Goal: Information Seeking & Learning: Find specific fact

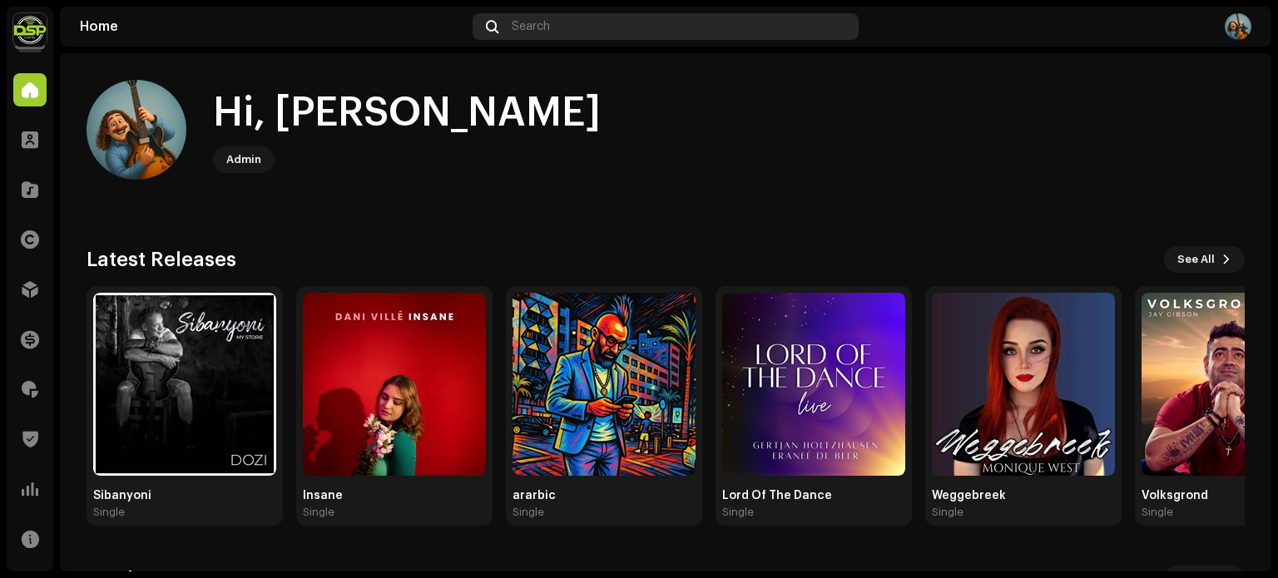
click at [832, 20] on div "Search" at bounding box center [665, 26] width 386 height 27
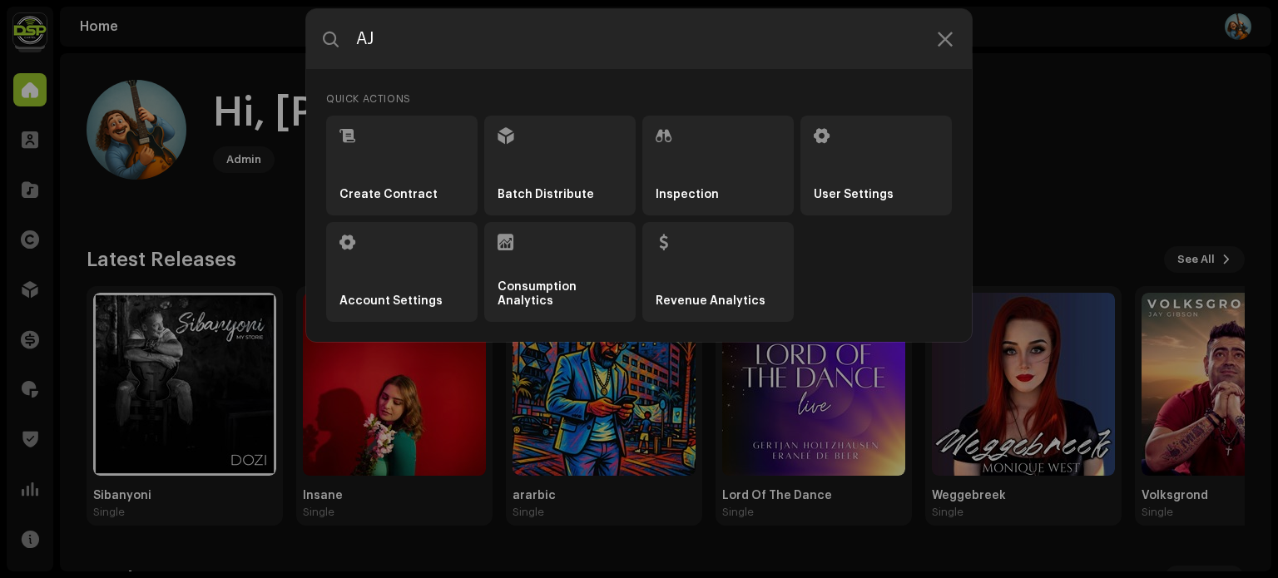
type input "AJ"
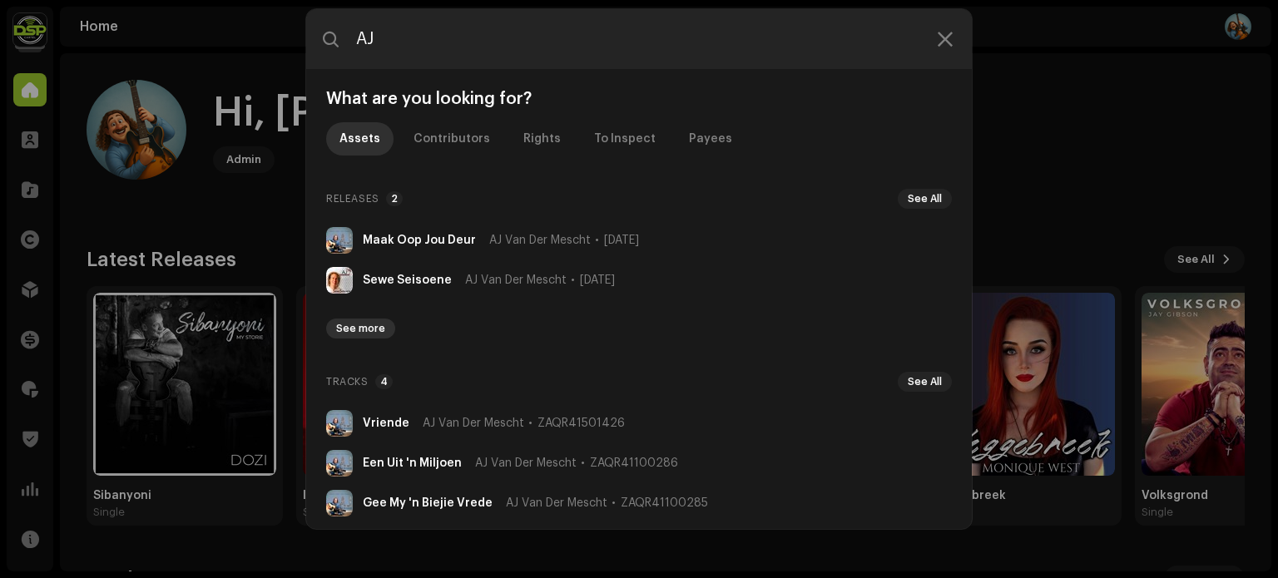
click at [361, 324] on span "See more" at bounding box center [360, 328] width 49 height 13
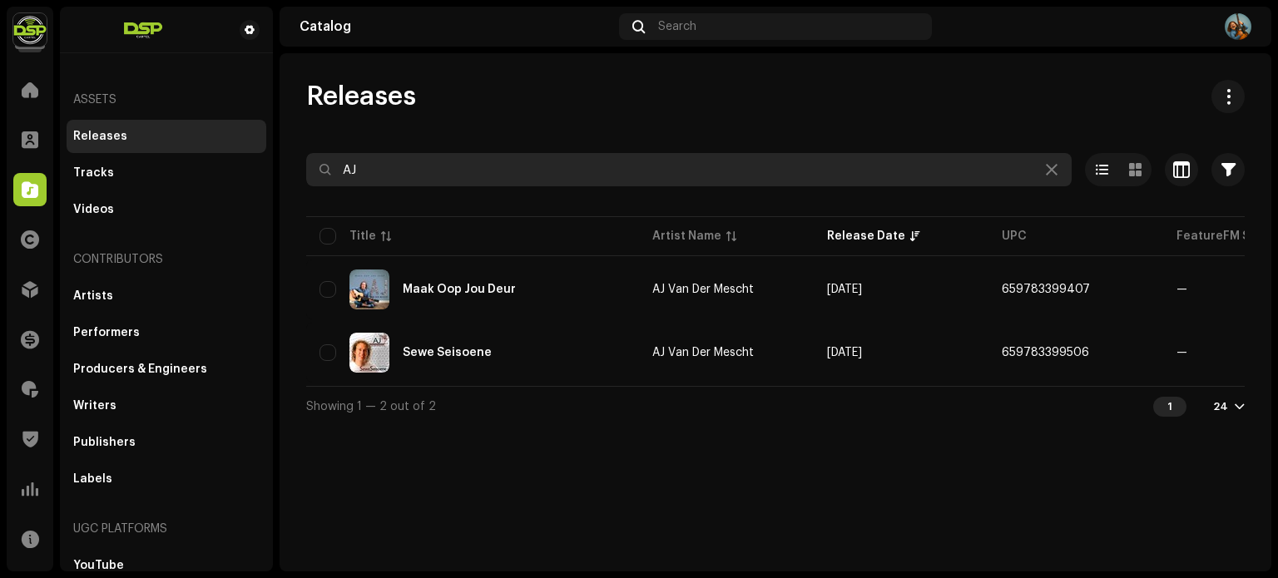
click at [373, 169] on input "AJ" at bounding box center [688, 169] width 765 height 33
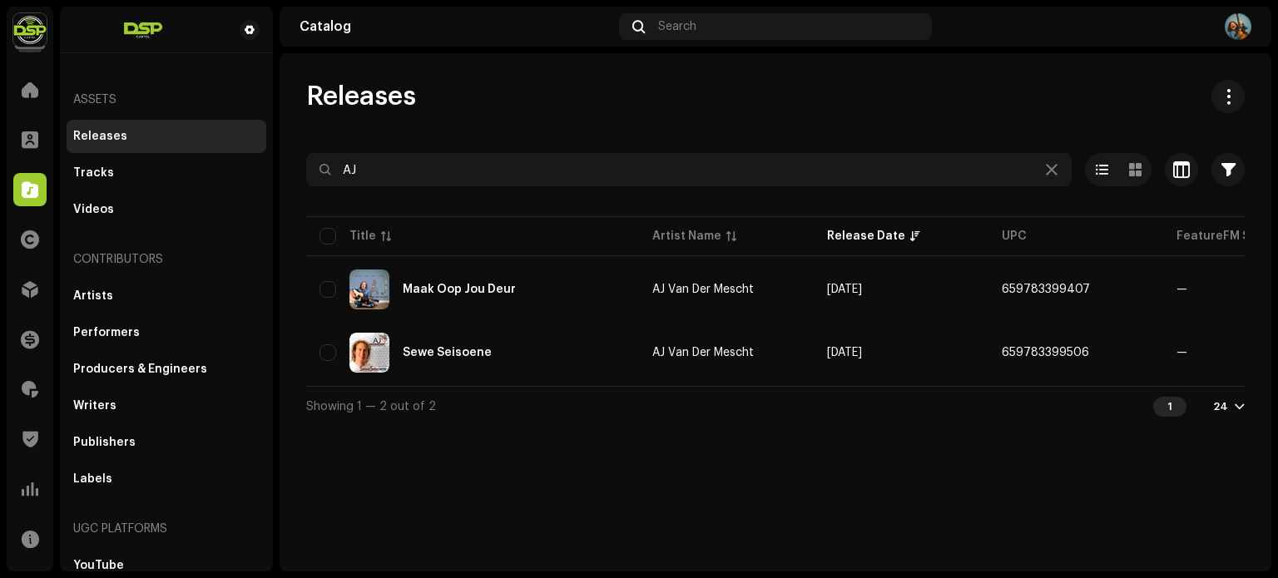
click at [521, 118] on div "Releases AJ Selected 0 Select all 2 Options Filters Distribution status Never D…" at bounding box center [774, 253] width 991 height 346
click at [408, 93] on span "Releases" at bounding box center [361, 96] width 110 height 33
click at [409, 95] on span "Releases" at bounding box center [361, 96] width 110 height 33
click at [450, 99] on div "Releases" at bounding box center [775, 96] width 938 height 33
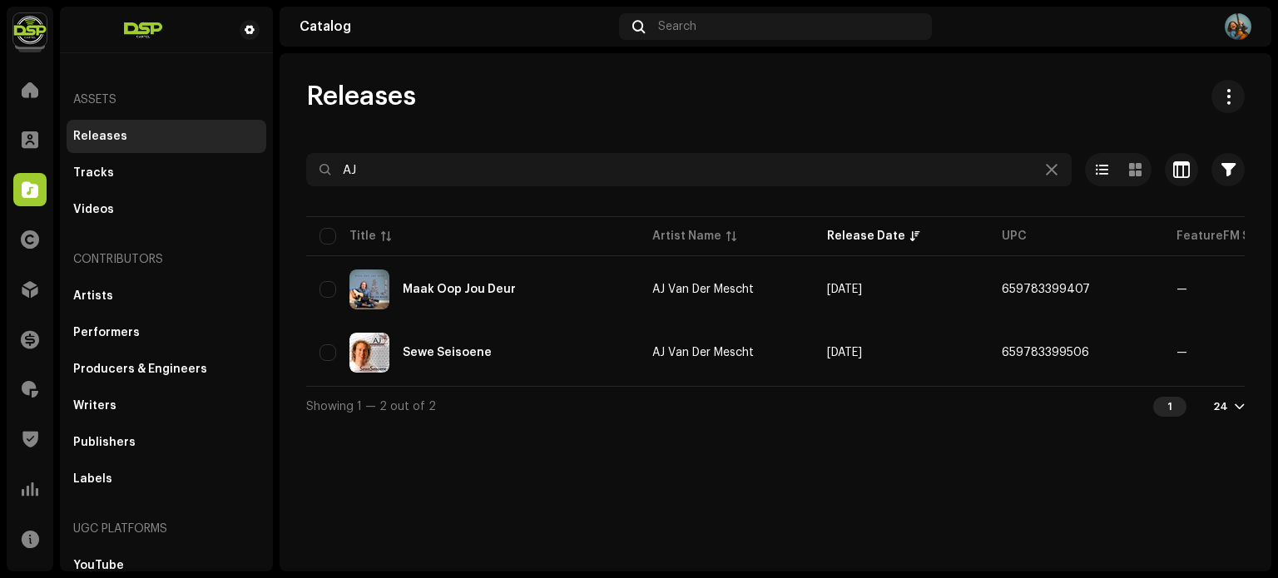
drag, startPoint x: 435, startPoint y: 96, endPoint x: 304, endPoint y: 96, distance: 131.4
click at [301, 96] on div "Releases AJ Selected 0 Select all 2 Options Filters Distribution status Never D…" at bounding box center [774, 253] width 991 height 346
click at [306, 96] on span "Releases" at bounding box center [361, 96] width 110 height 33
drag, startPoint x: 306, startPoint y: 96, endPoint x: 439, endPoint y: 100, distance: 133.1
click at [439, 100] on div "Releases" at bounding box center [775, 96] width 938 height 33
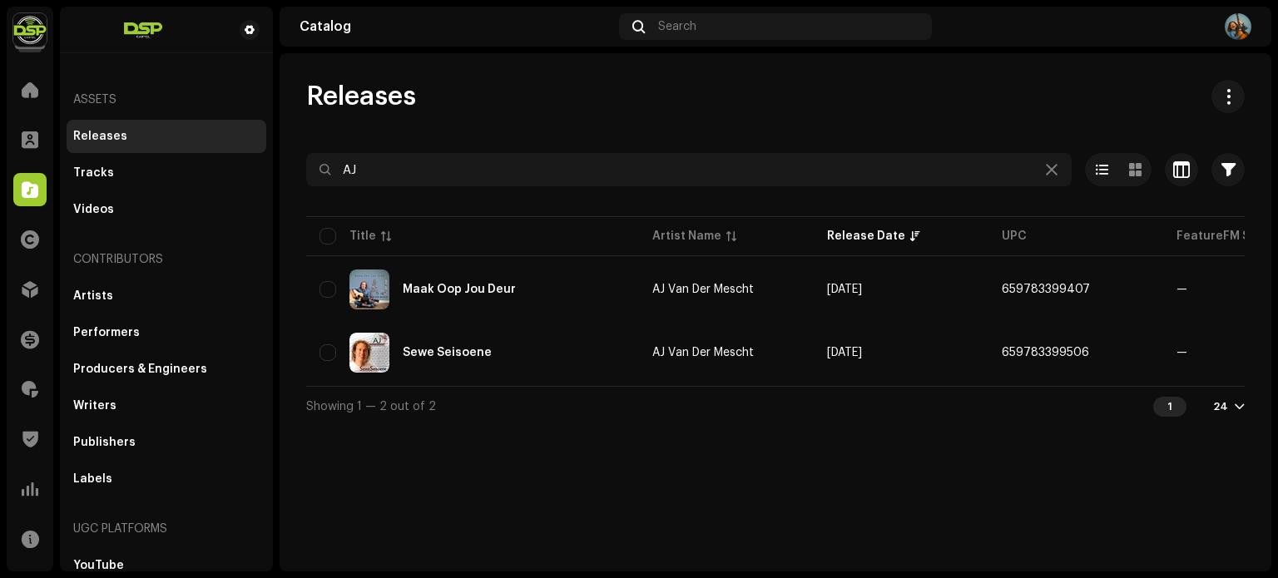
click at [439, 100] on div "Releases" at bounding box center [775, 96] width 938 height 33
drag, startPoint x: 357, startPoint y: 101, endPoint x: 280, endPoint y: 91, distance: 77.1
click at [280, 91] on div "Releases AJ Selected 0 Select all 2 Options Filters Distribution status Never D…" at bounding box center [774, 253] width 991 height 346
click at [293, 92] on div "Releases AJ Selected 0 Select all 2 Options Filters Distribution status Never D…" at bounding box center [774, 253] width 991 height 346
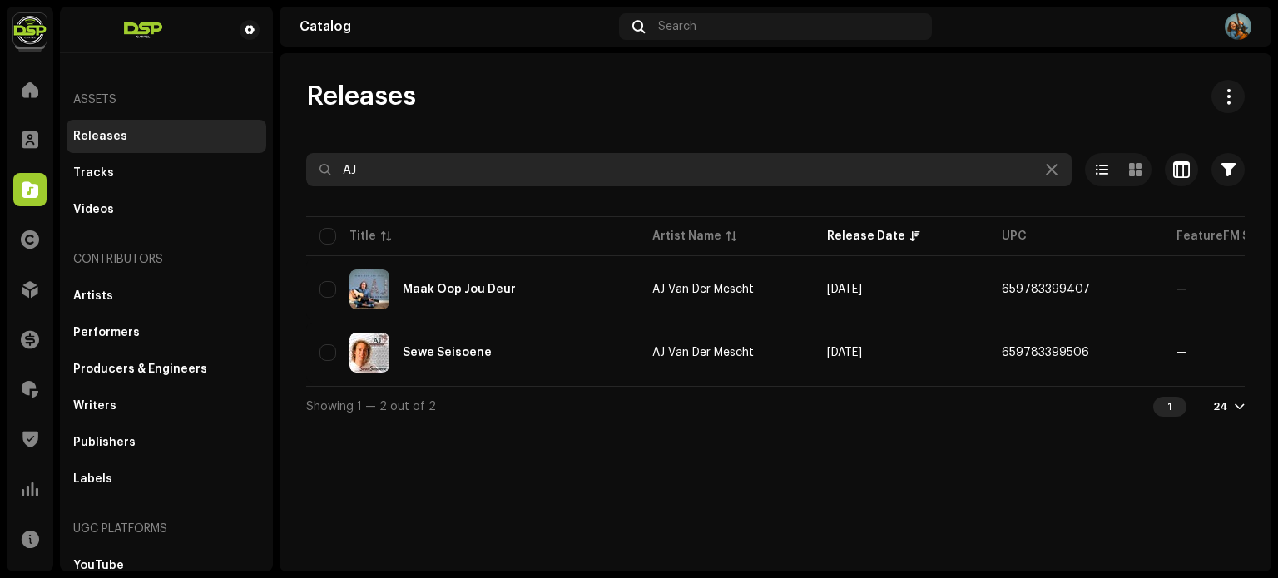
click at [383, 175] on input "AJ" at bounding box center [688, 169] width 765 height 33
click at [438, 172] on input "AJ" at bounding box center [688, 169] width 765 height 33
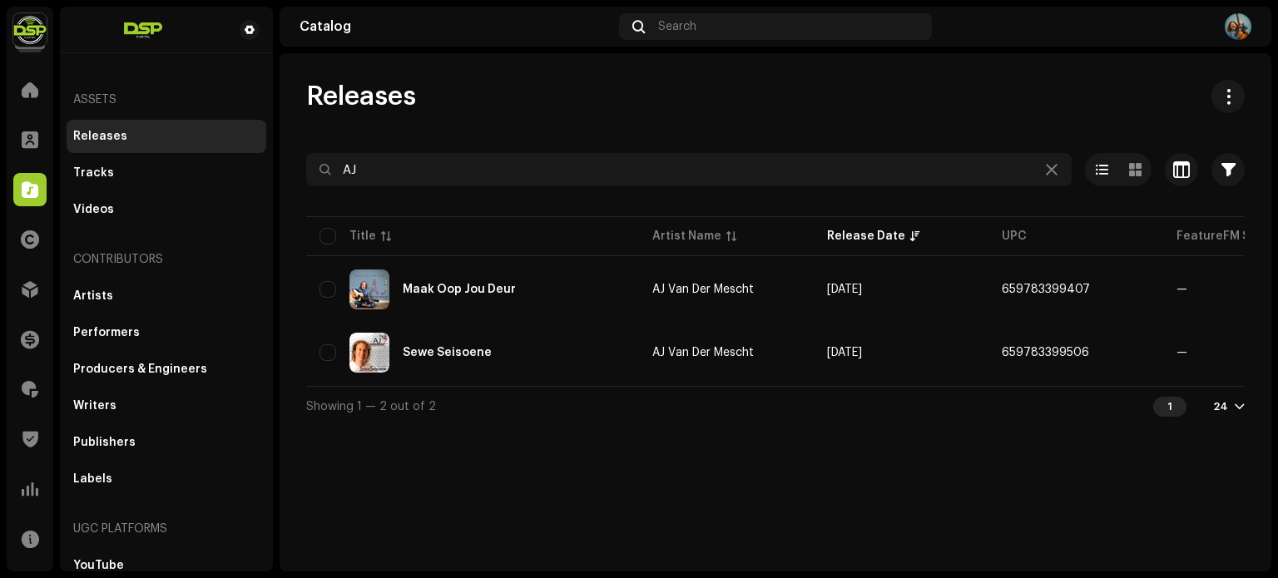
click at [456, 116] on div "Releases AJ Selected 0 Select all 2 Options Filters Distribution status Never D…" at bounding box center [774, 253] width 991 height 346
click at [415, 95] on span "Releases" at bounding box center [361, 96] width 110 height 33
click at [459, 121] on div "Releases AJ Selected 0 Select all 2 Options Filters Distribution status Never D…" at bounding box center [774, 253] width 991 height 346
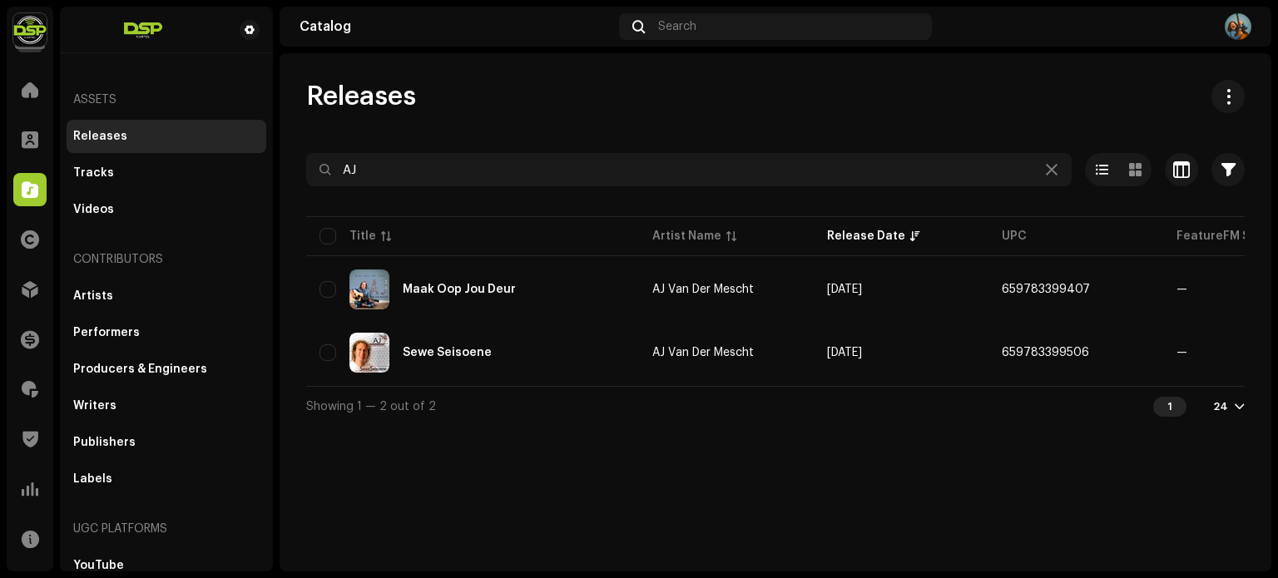
click at [389, 101] on span "Releases" at bounding box center [361, 96] width 110 height 33
click at [428, 111] on div "Releases" at bounding box center [775, 96] width 938 height 33
click at [395, 100] on span "Releases" at bounding box center [361, 96] width 110 height 33
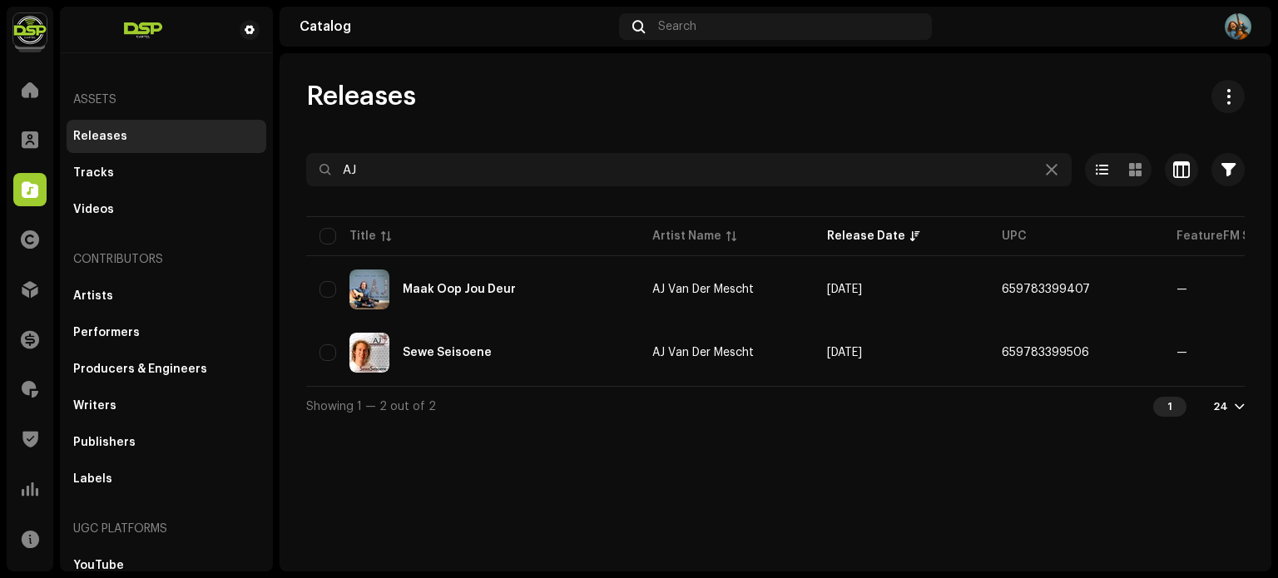
click at [395, 100] on span "Releases" at bounding box center [361, 96] width 110 height 33
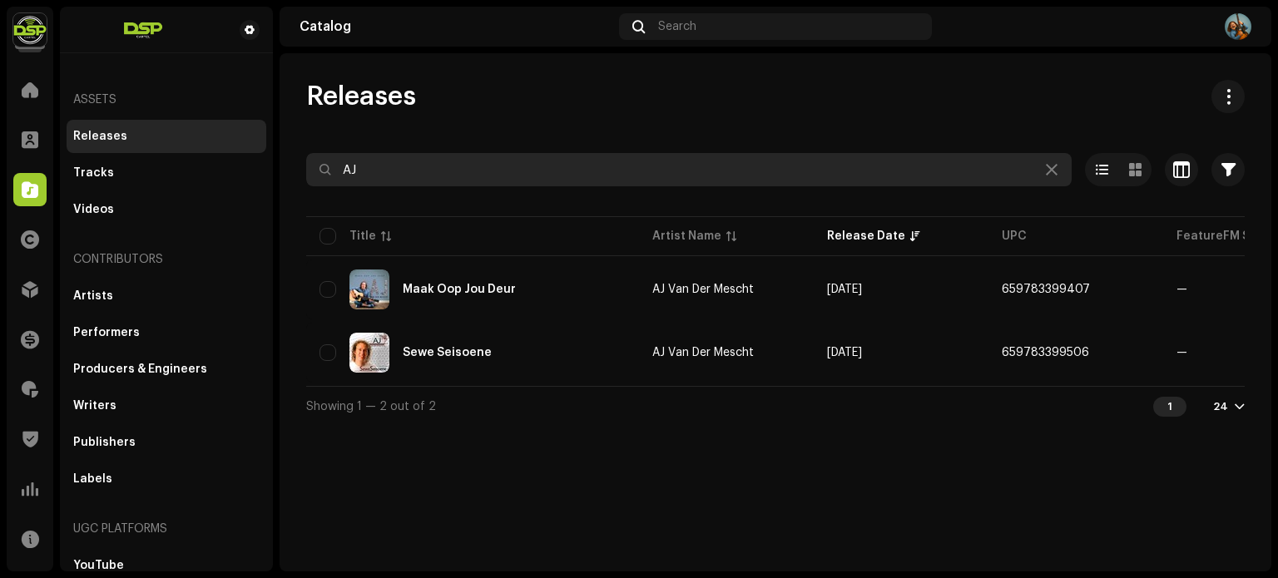
click at [546, 178] on input "AJ" at bounding box center [688, 169] width 765 height 33
click at [469, 176] on input "AJ" at bounding box center [688, 169] width 765 height 33
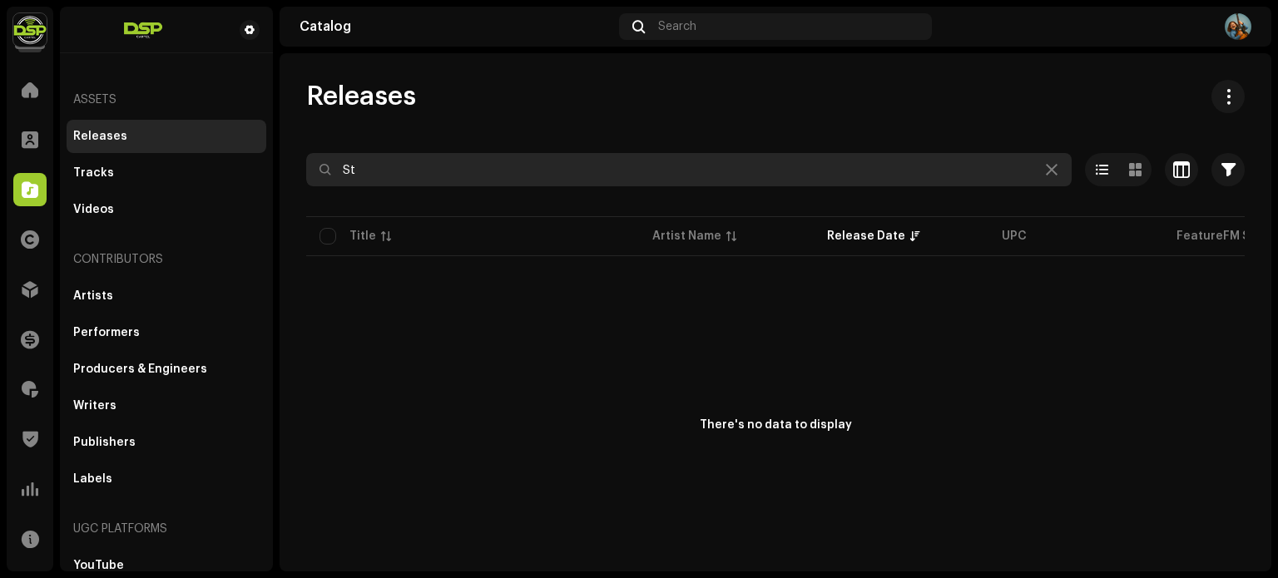
type input "S"
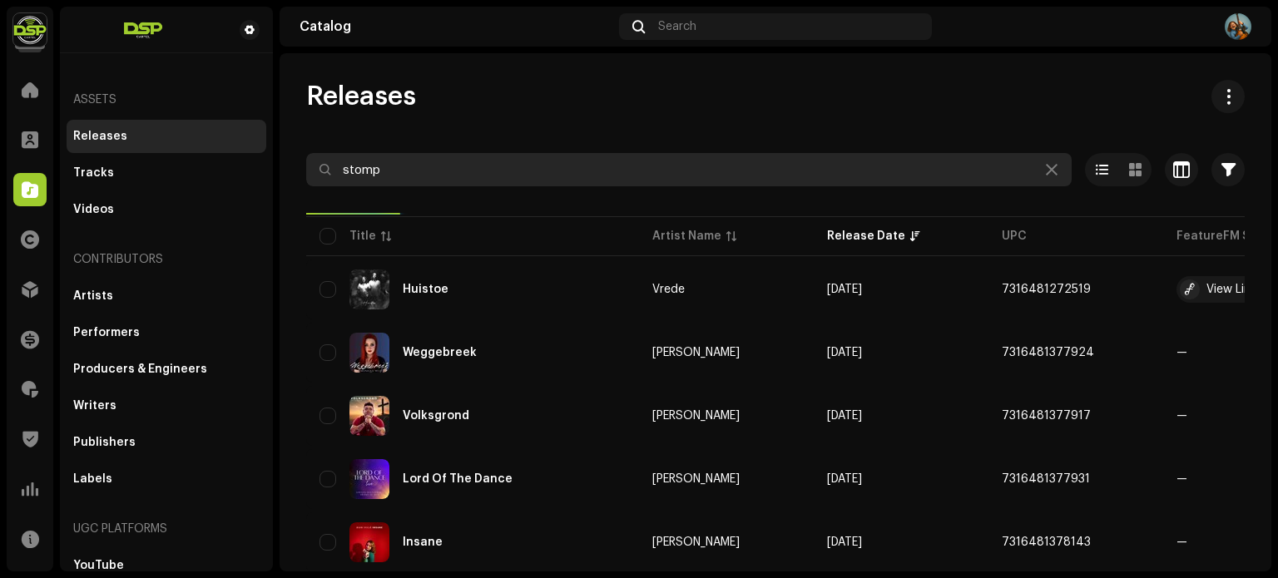
type input "stomp"
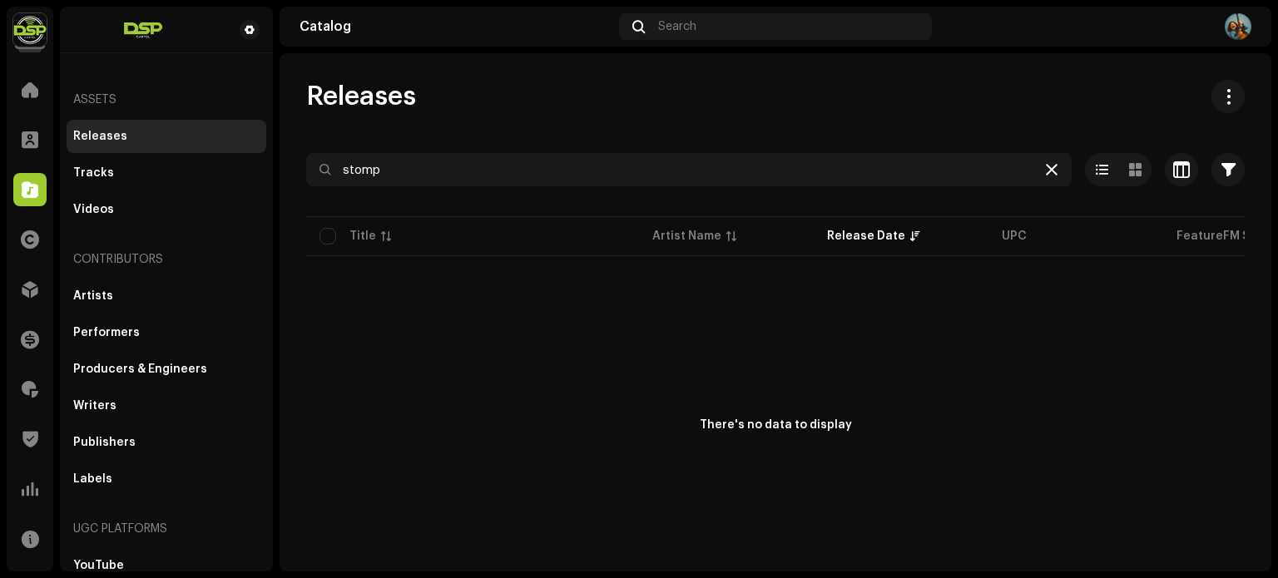
click at [1046, 172] on icon at bounding box center [1052, 169] width 12 height 13
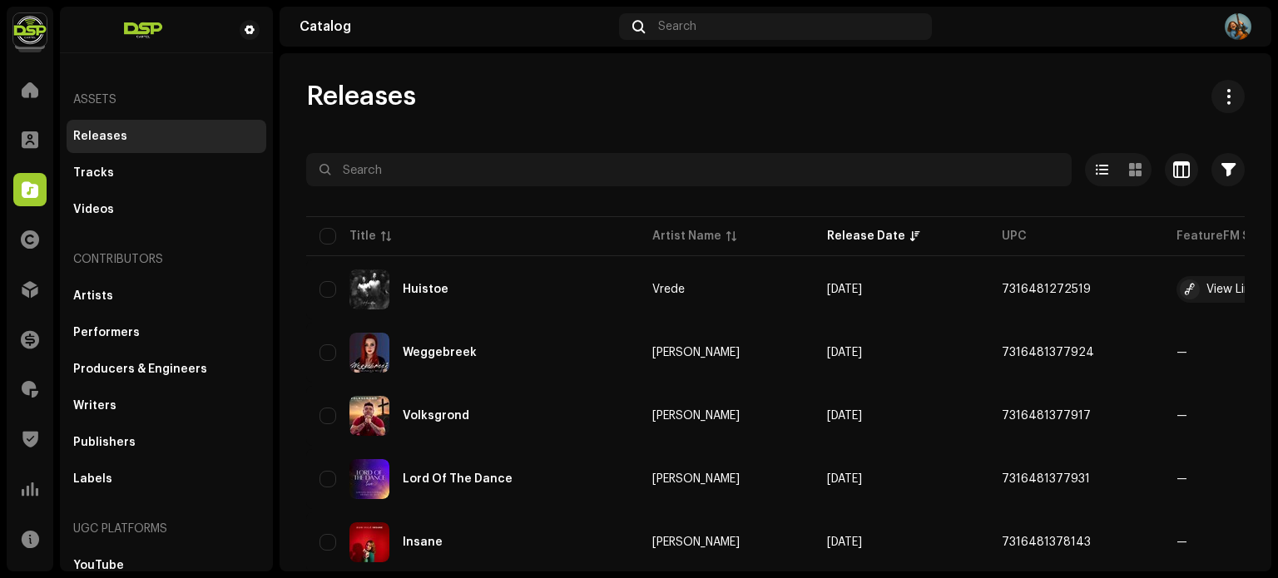
click at [358, 80] on span "Releases" at bounding box center [361, 96] width 110 height 33
click at [360, 89] on span "Releases" at bounding box center [361, 96] width 110 height 33
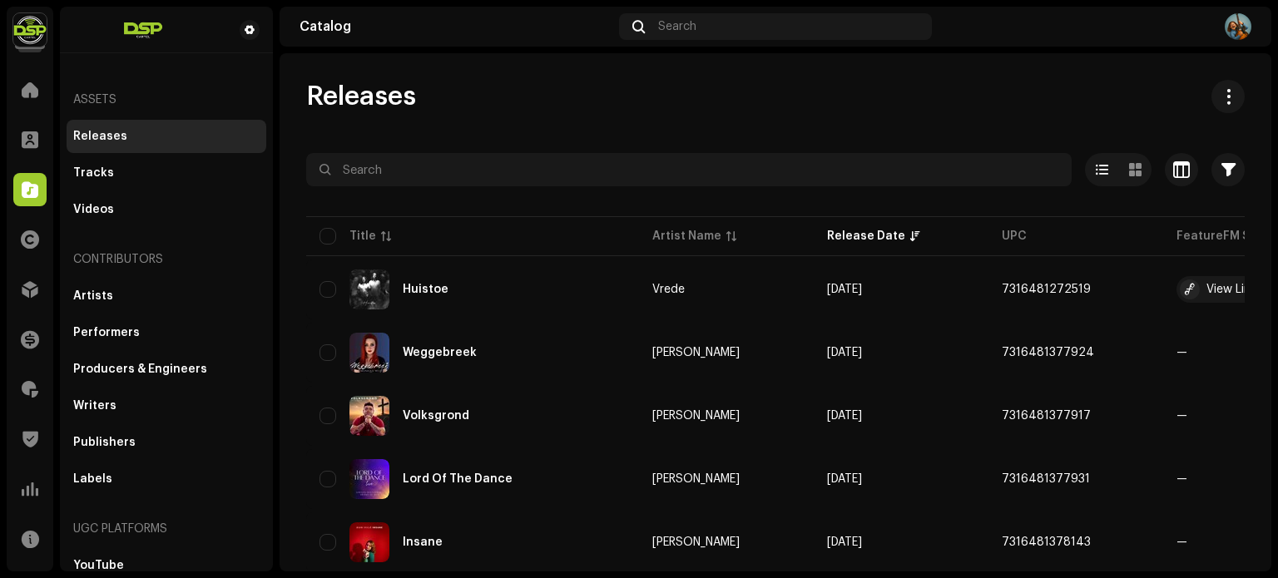
click at [408, 96] on span "Releases" at bounding box center [361, 96] width 110 height 33
drag, startPoint x: 433, startPoint y: 101, endPoint x: 303, endPoint y: 94, distance: 130.0
drag, startPoint x: 303, startPoint y: 94, endPoint x: 399, endPoint y: 99, distance: 96.6
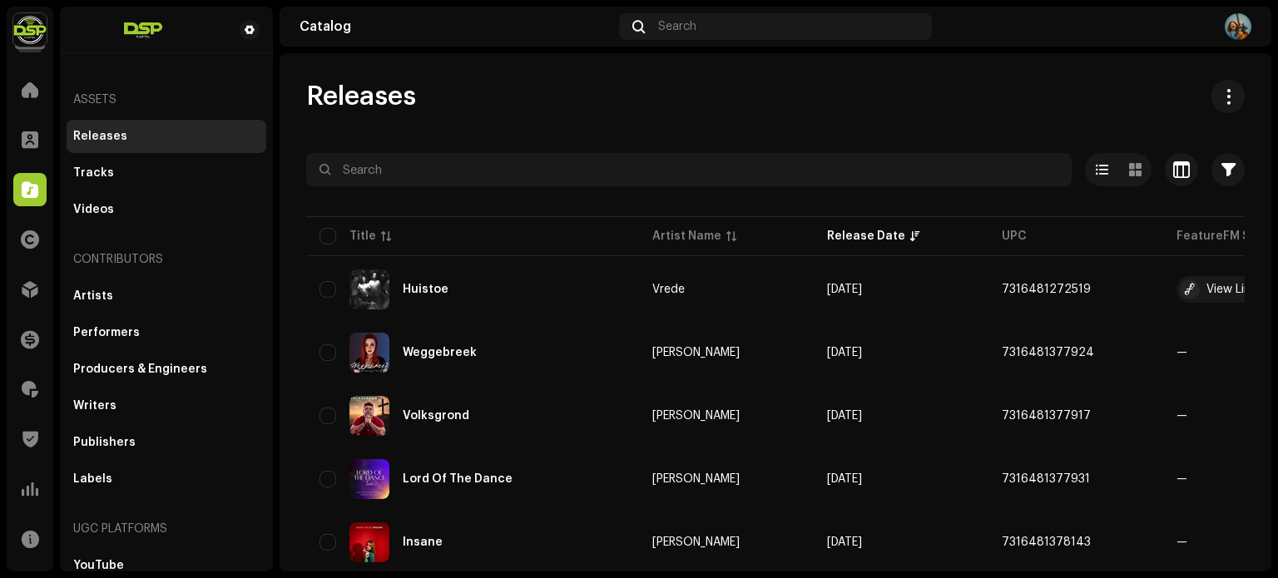
click at [399, 99] on span "Releases" at bounding box center [361, 96] width 110 height 33
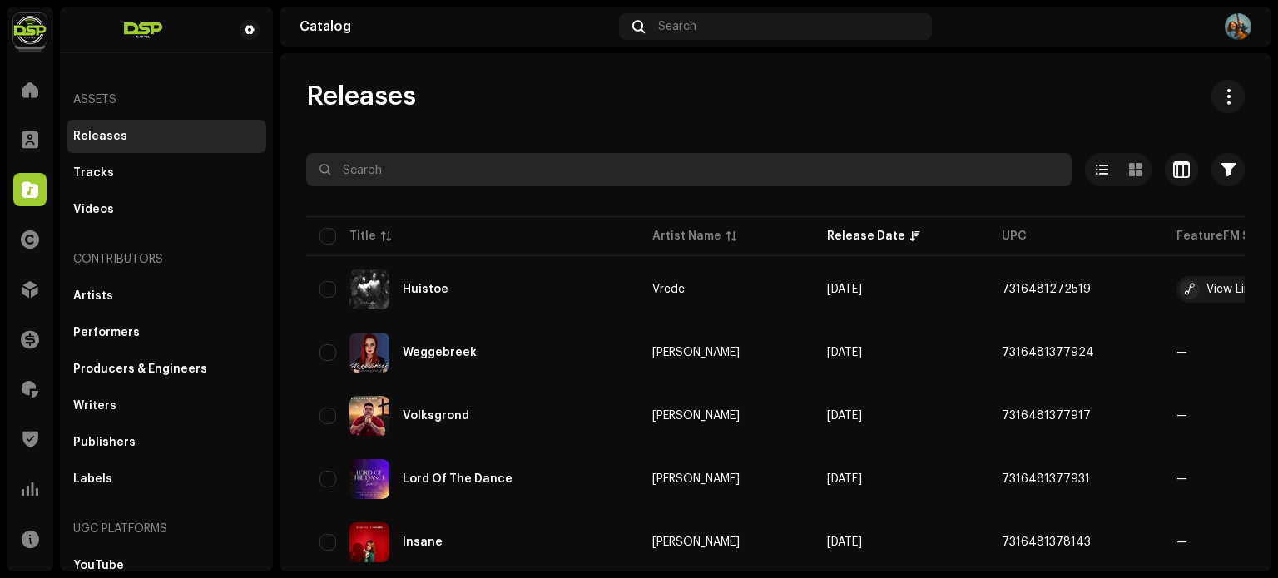
click at [421, 159] on input "text" at bounding box center [688, 169] width 765 height 33
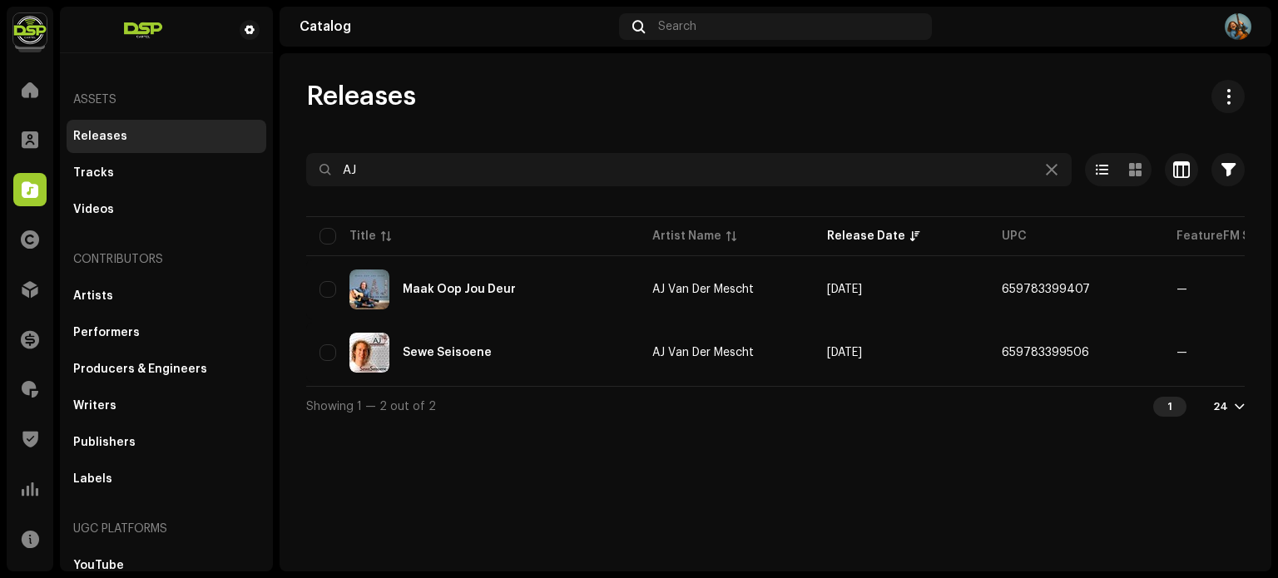
click at [402, 91] on span "Releases" at bounding box center [361, 96] width 110 height 33
click at [487, 96] on div "Releases" at bounding box center [775, 96] width 938 height 33
click at [393, 97] on span "Releases" at bounding box center [361, 96] width 110 height 33
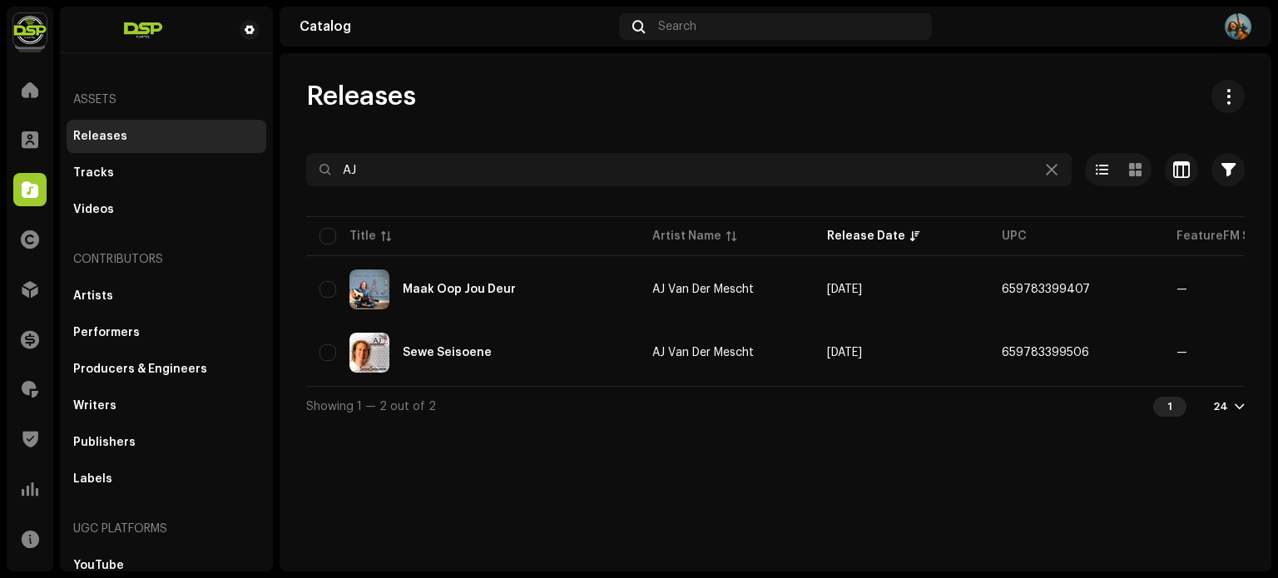
click at [393, 97] on span "Releases" at bounding box center [361, 96] width 110 height 33
click at [466, 99] on div "Releases" at bounding box center [775, 96] width 938 height 33
click at [385, 99] on span "Releases" at bounding box center [361, 96] width 110 height 33
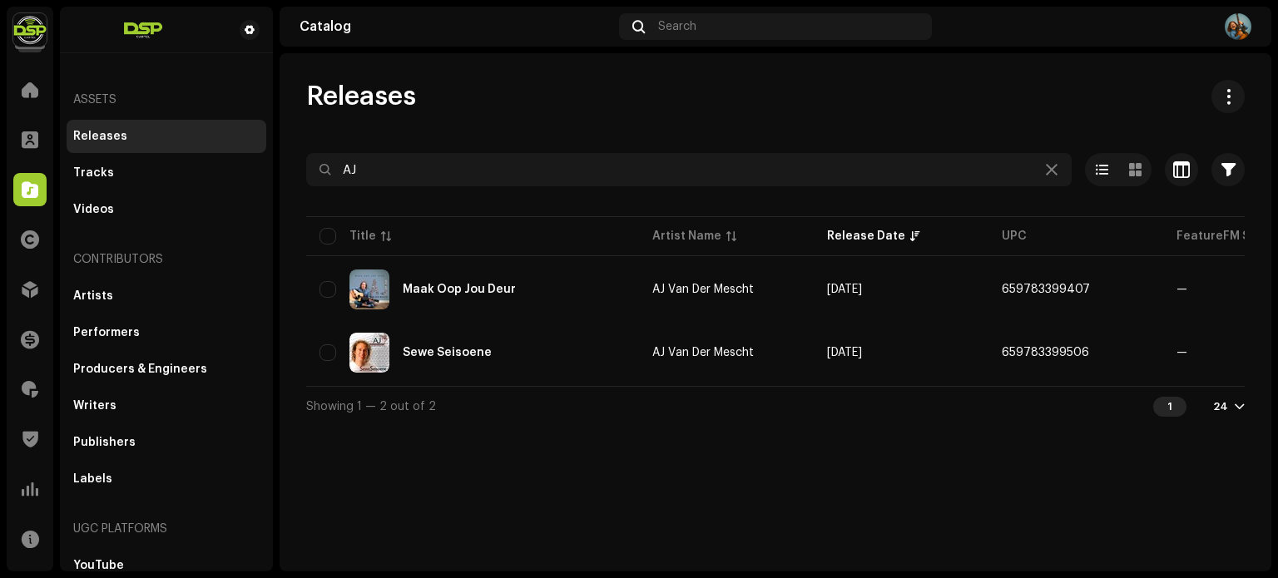
click at [385, 99] on span "Releases" at bounding box center [361, 96] width 110 height 33
click at [446, 102] on div "Releases" at bounding box center [775, 96] width 938 height 33
click at [374, 101] on span "Releases" at bounding box center [361, 96] width 110 height 33
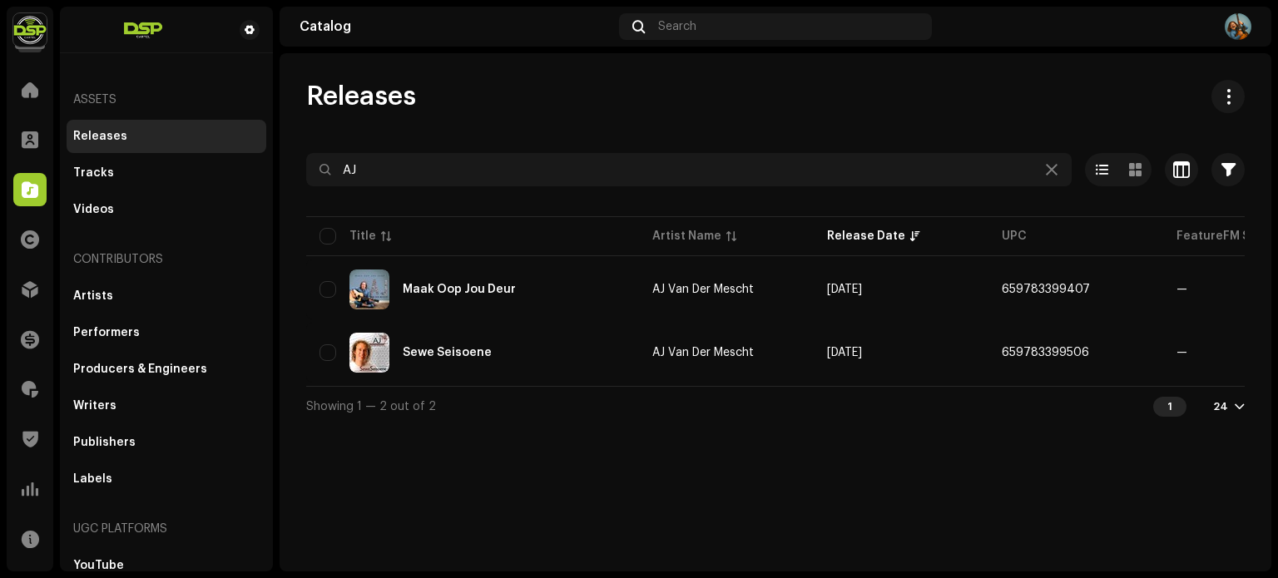
click at [421, 100] on div "Releases" at bounding box center [775, 96] width 938 height 33
click at [393, 100] on span "Releases" at bounding box center [361, 96] width 110 height 33
click at [388, 100] on span "Releases" at bounding box center [361, 96] width 110 height 33
click at [339, 100] on span "Releases" at bounding box center [361, 96] width 110 height 33
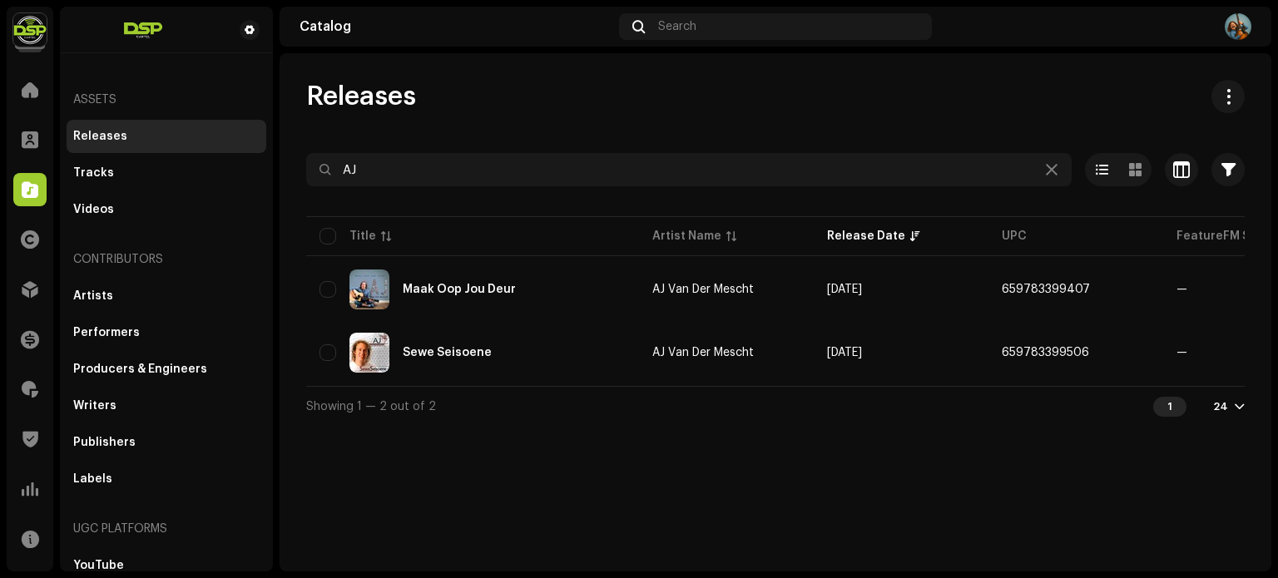
drag, startPoint x: 316, startPoint y: 98, endPoint x: 435, endPoint y: 102, distance: 119.0
click at [435, 102] on div "Releases" at bounding box center [775, 96] width 938 height 33
drag, startPoint x: 413, startPoint y: 98, endPoint x: 293, endPoint y: 96, distance: 120.6
click at [293, 96] on div "Releases AJ Selected 0 Select all 2 Options Filters Distribution status Never D…" at bounding box center [774, 253] width 991 height 346
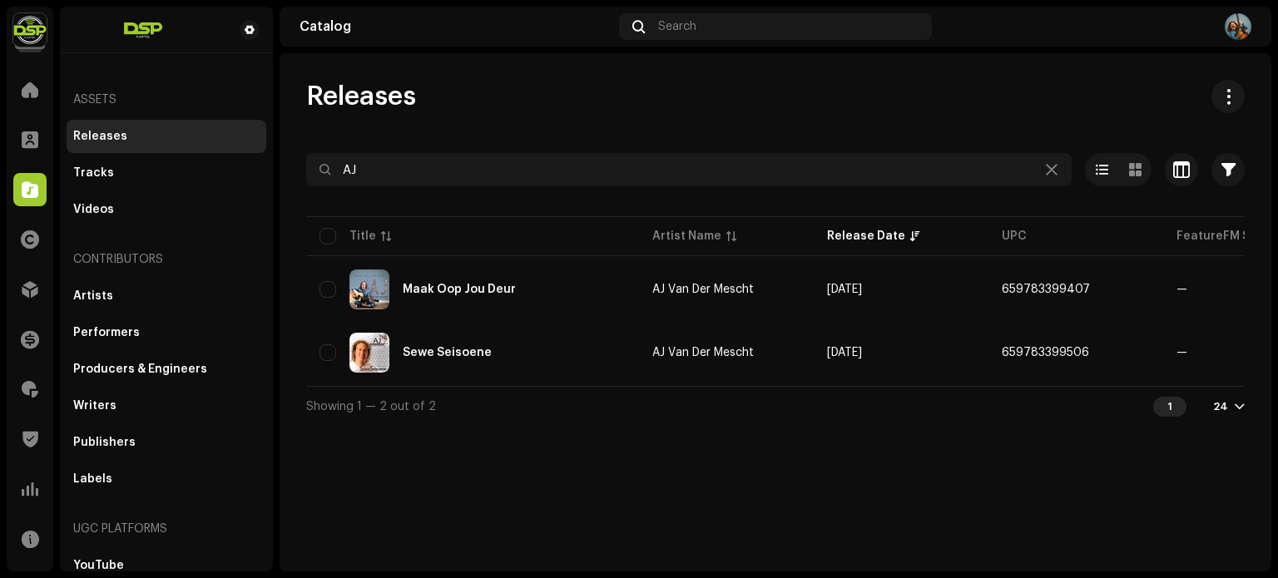
click at [301, 98] on div "Releases AJ Selected 0 Select all 2 Options Filters Distribution status Never D…" at bounding box center [774, 253] width 991 height 346
drag, startPoint x: 309, startPoint y: 98, endPoint x: 414, endPoint y: 99, distance: 104.8
click at [414, 99] on span "Releases" at bounding box center [361, 96] width 110 height 33
drag, startPoint x: 419, startPoint y: 99, endPoint x: 306, endPoint y: 96, distance: 113.2
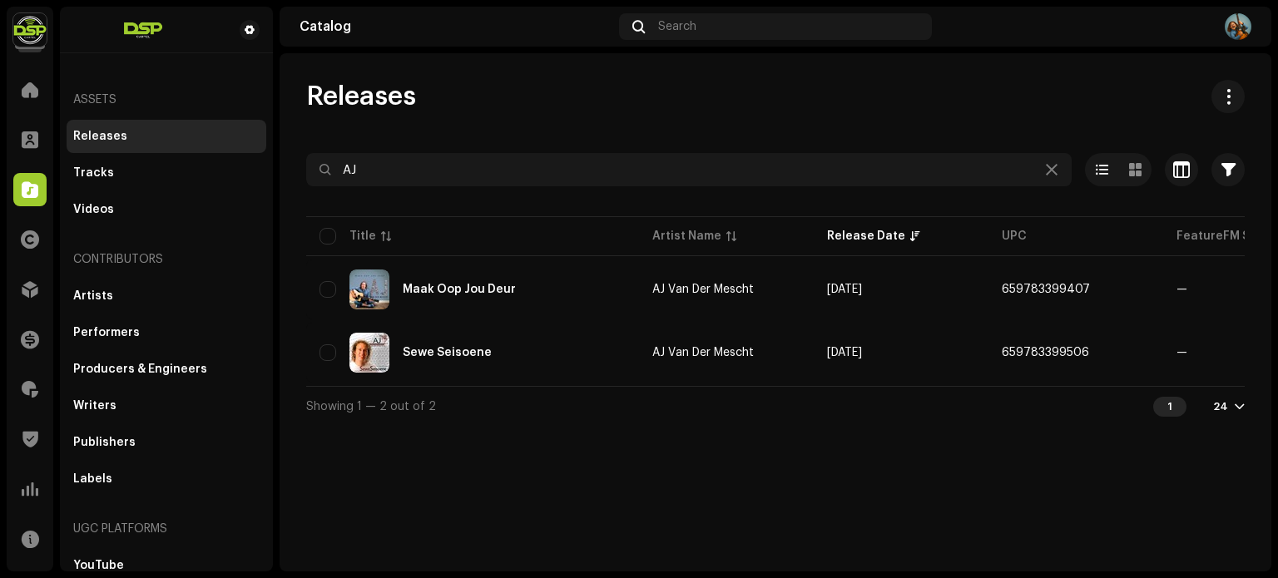
click at [306, 96] on div "Releases" at bounding box center [775, 96] width 938 height 33
click at [306, 96] on span "Releases" at bounding box center [361, 96] width 110 height 33
drag, startPoint x: 312, startPoint y: 96, endPoint x: 439, endPoint y: 102, distance: 127.4
click at [439, 102] on div "Releases" at bounding box center [775, 96] width 938 height 33
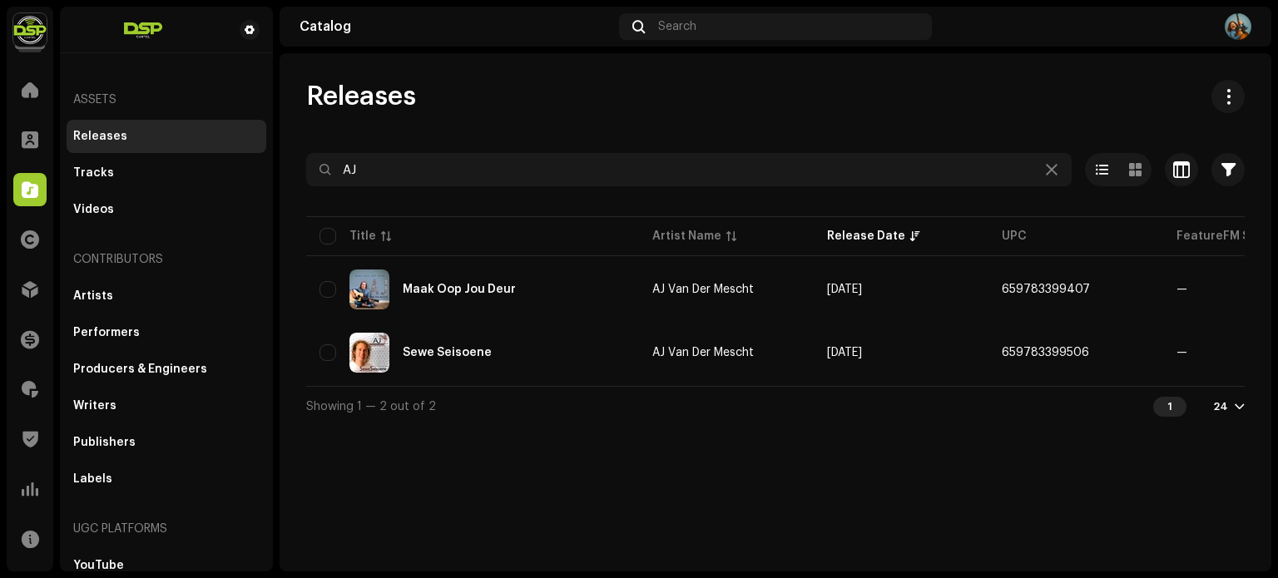
click at [774, 106] on div "Releases" at bounding box center [775, 96] width 938 height 33
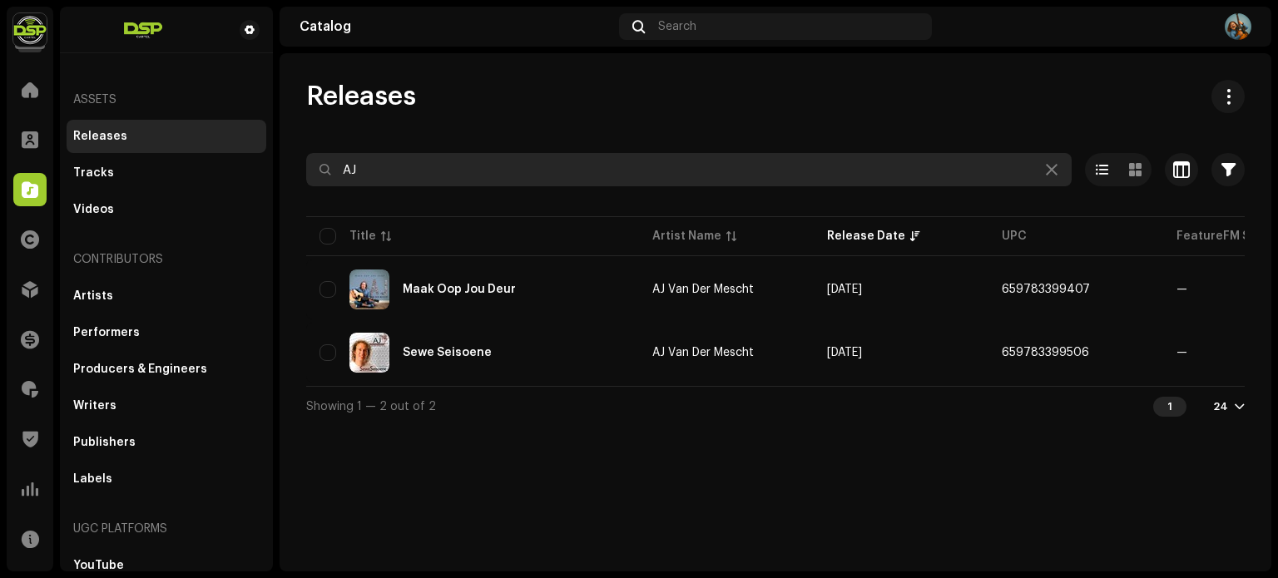
click at [443, 164] on input "AJ" at bounding box center [688, 169] width 765 height 33
type input "[PERSON_NAME]"
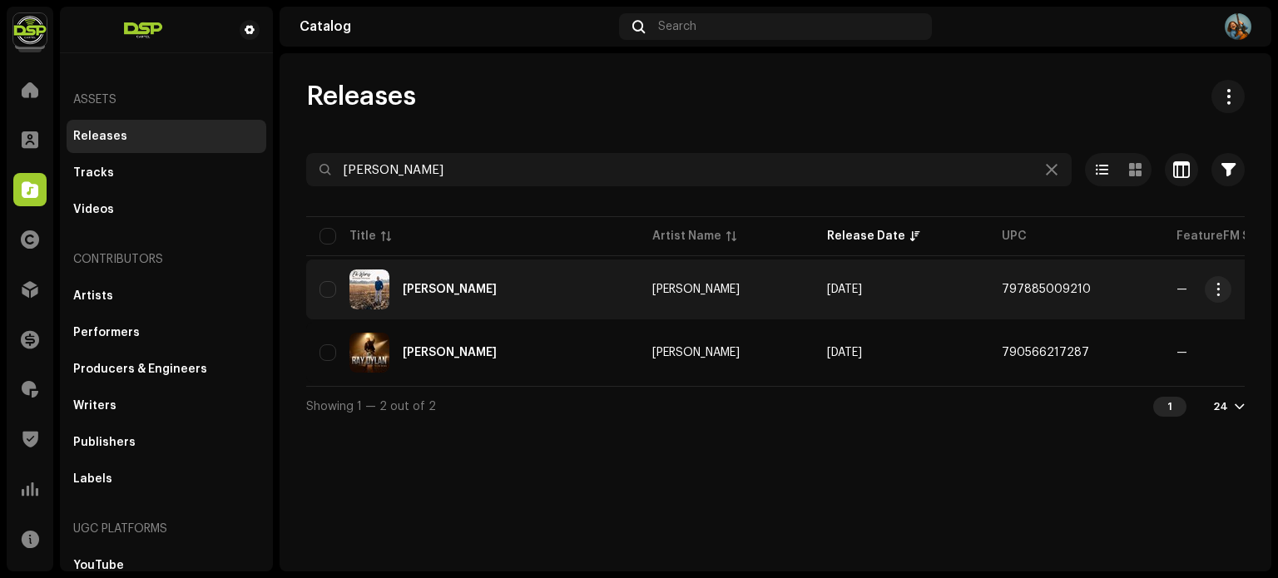
click at [477, 312] on td "[PERSON_NAME]" at bounding box center [472, 290] width 333 height 60
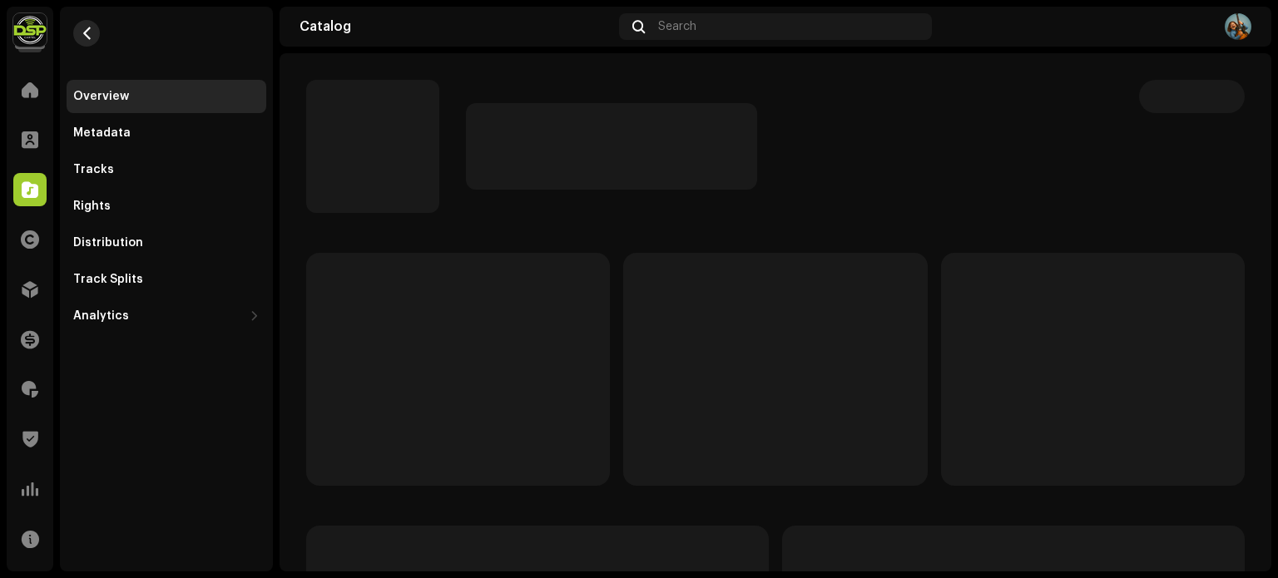
click at [87, 22] on button "button" at bounding box center [86, 33] width 27 height 27
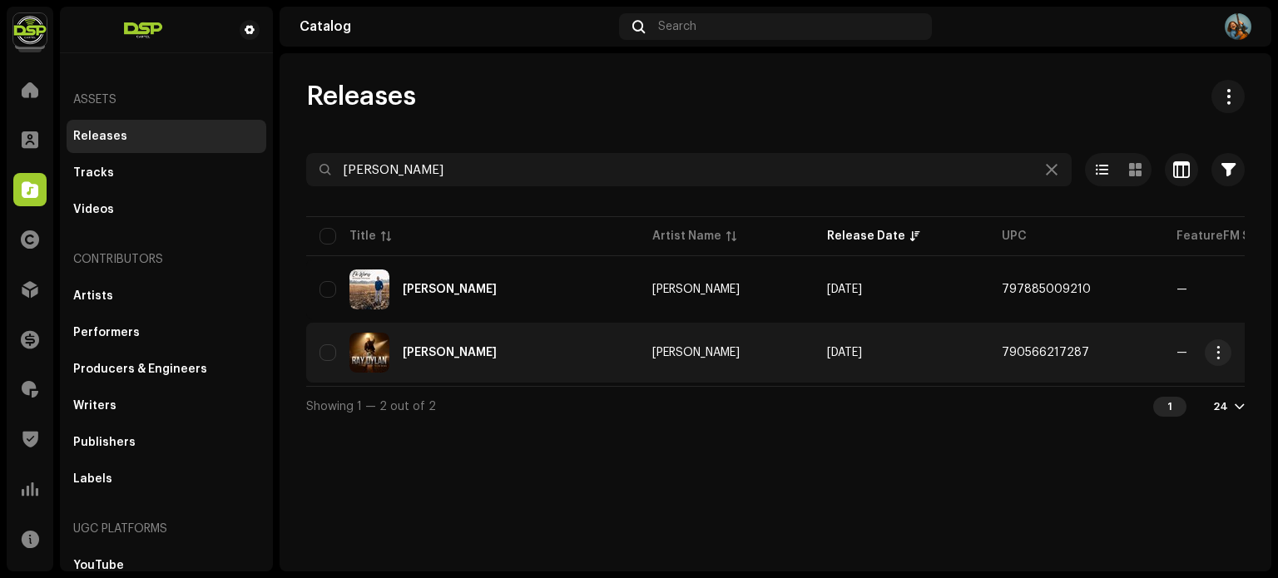
click at [566, 346] on div "[PERSON_NAME]" at bounding box center [472, 353] width 306 height 40
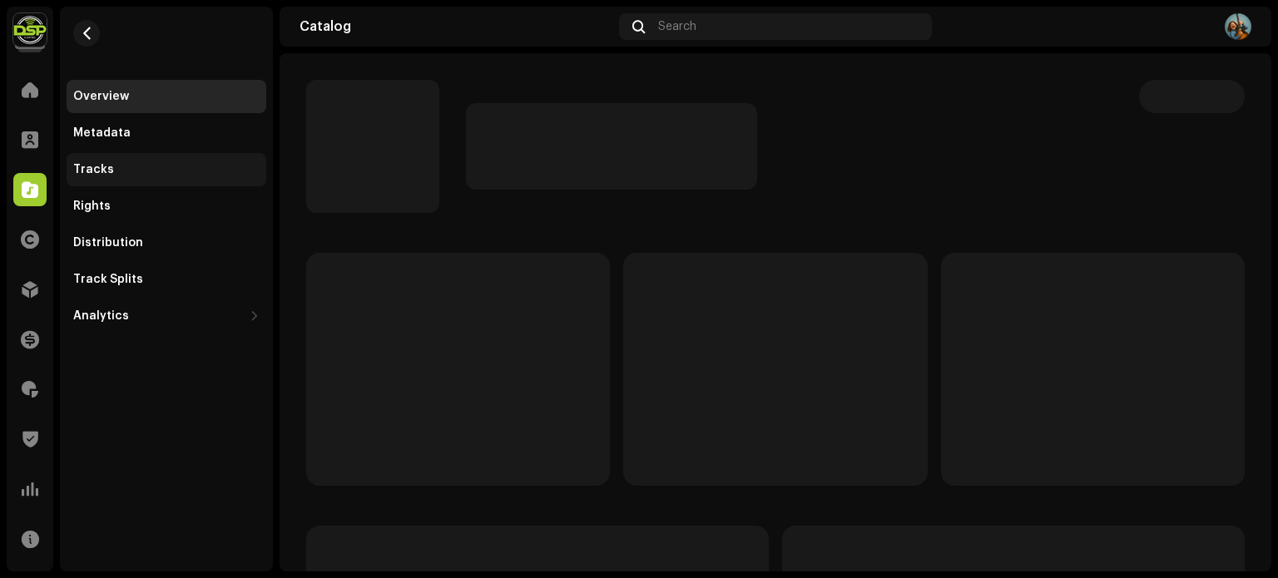
click at [113, 171] on div "Tracks" at bounding box center [166, 169] width 186 height 13
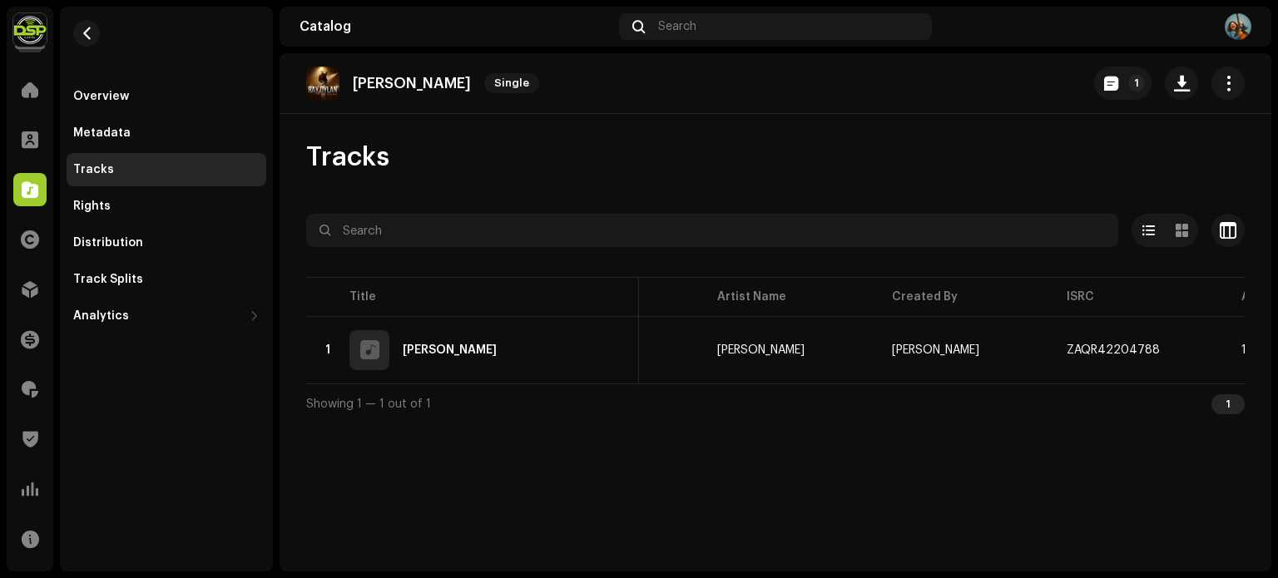
scroll to position [0, 116]
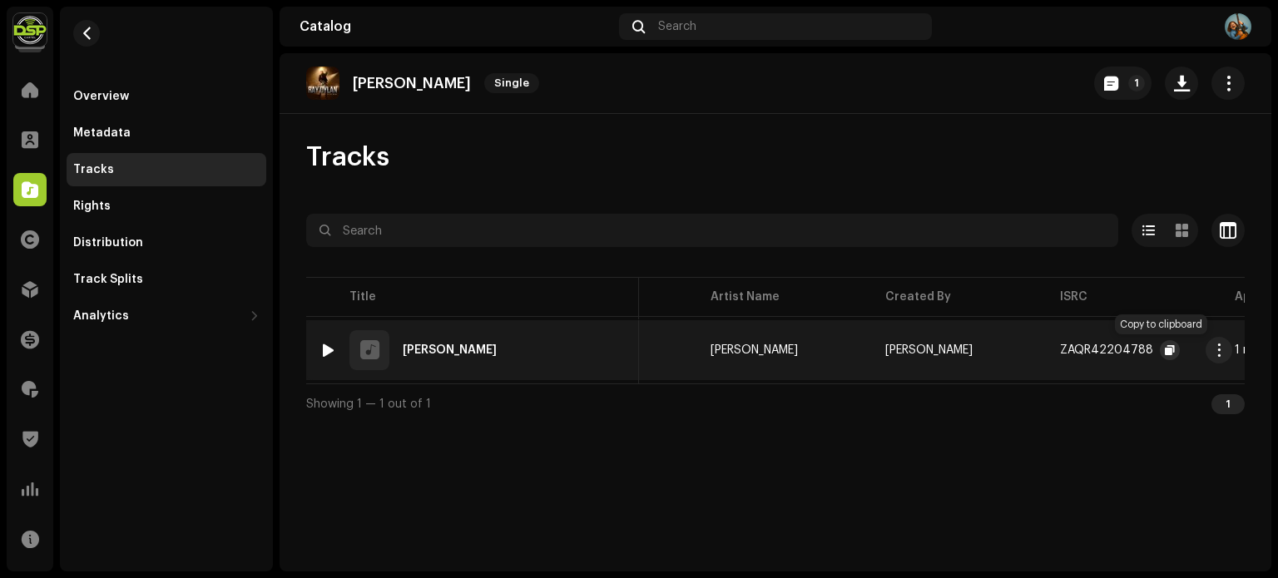
click at [1164, 350] on span "button" at bounding box center [1169, 350] width 10 height 13
